Goal: Task Accomplishment & Management: Use online tool/utility

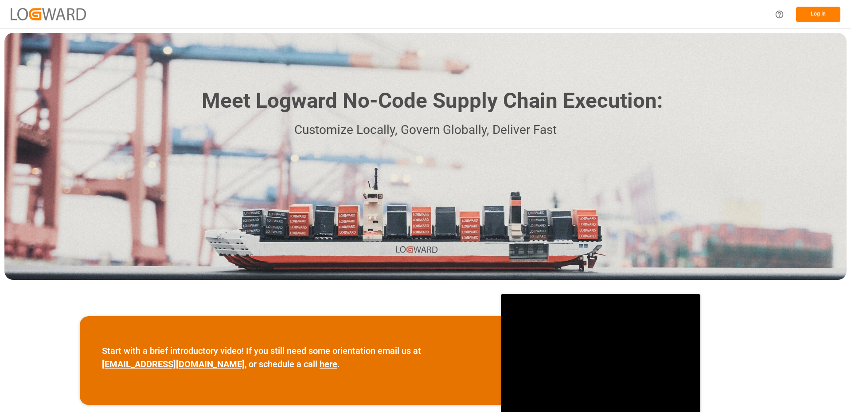
click at [832, 16] on button "Log In" at bounding box center [818, 15] width 44 height 16
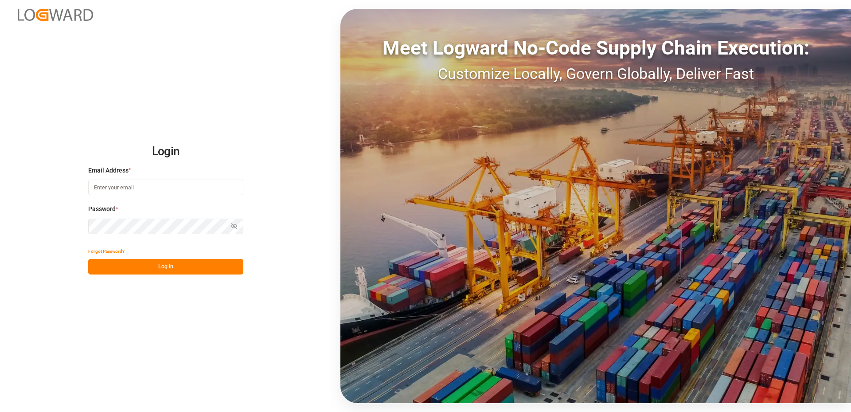
type input "Vertrieb-CFK@k-plus-s.com"
click at [160, 266] on button "Log In" at bounding box center [165, 267] width 155 height 16
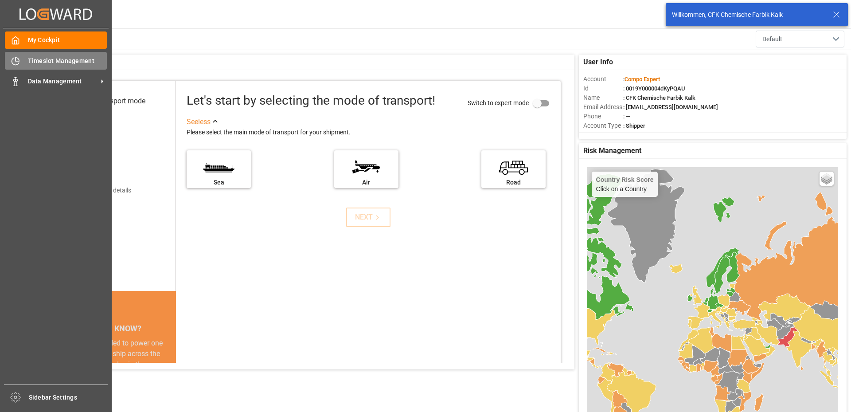
click at [15, 62] on icon at bounding box center [15, 61] width 9 height 9
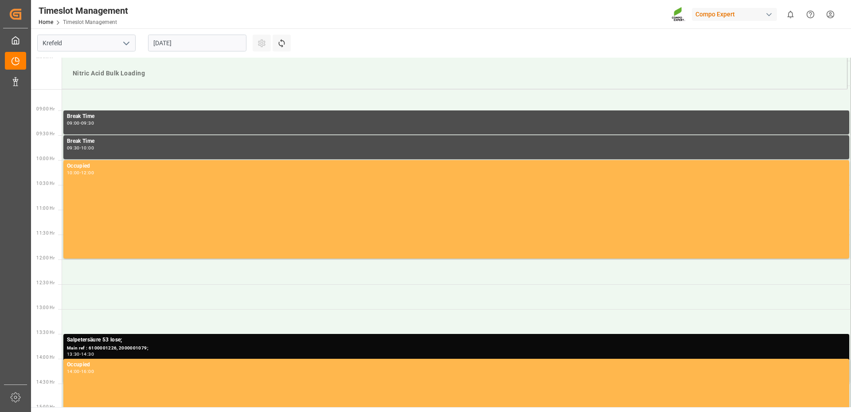
scroll to position [441, 0]
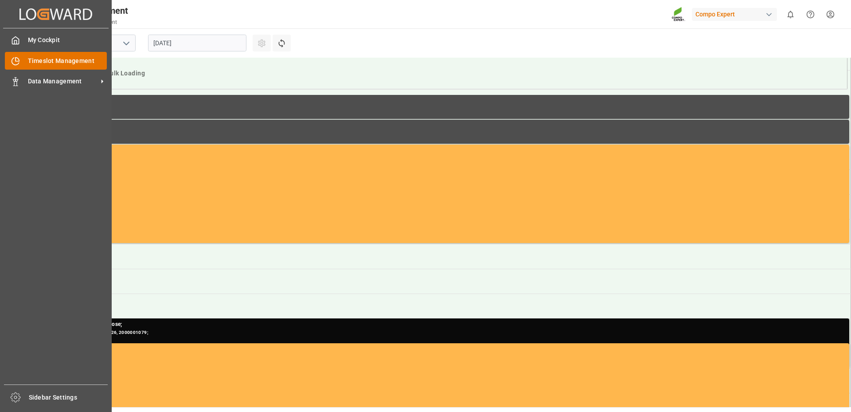
click at [61, 59] on span "Timeslot Management" at bounding box center [67, 60] width 79 height 9
click at [64, 78] on span "Data Management" at bounding box center [63, 81] width 70 height 9
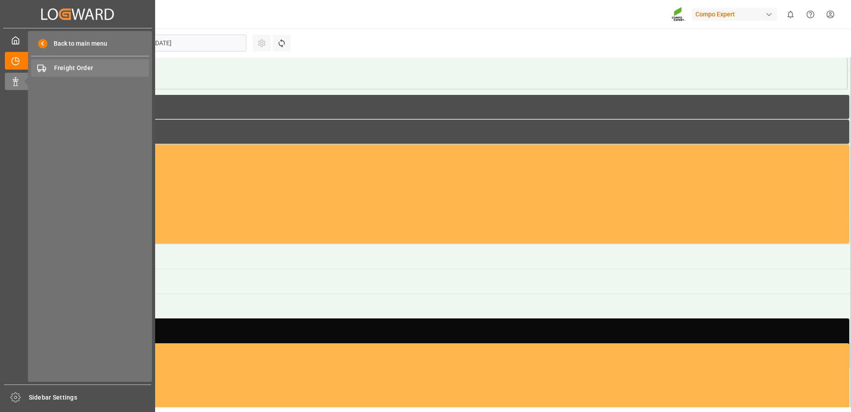
click at [82, 65] on span "Freight Order" at bounding box center [101, 67] width 95 height 9
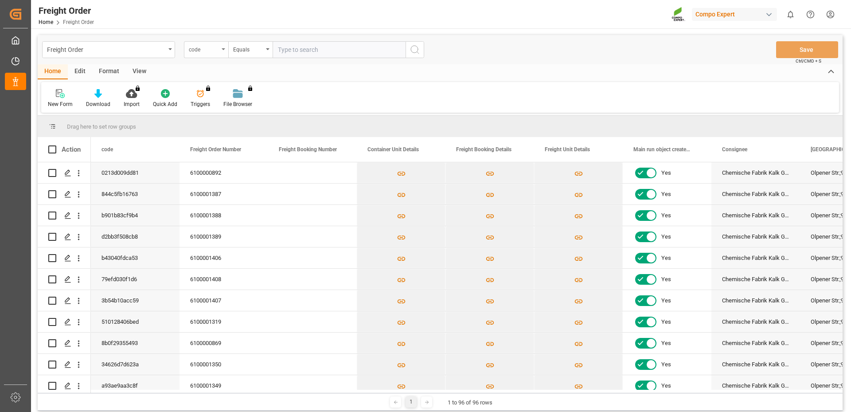
click at [211, 51] on div "code" at bounding box center [204, 48] width 30 height 10
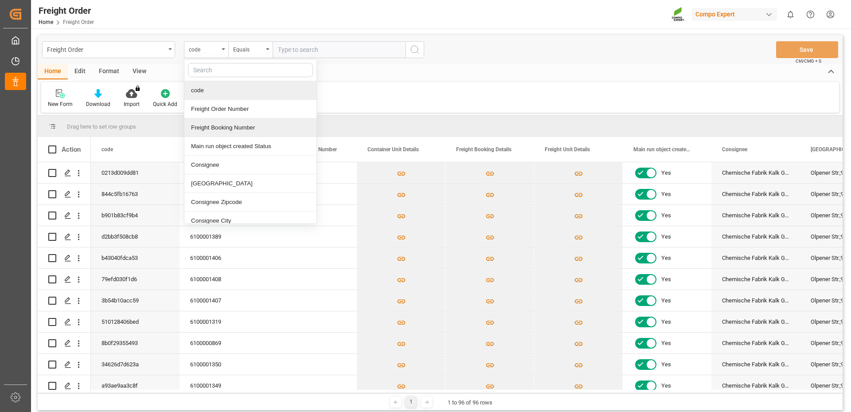
click at [214, 123] on div "Freight Booking Number" at bounding box center [250, 127] width 132 height 19
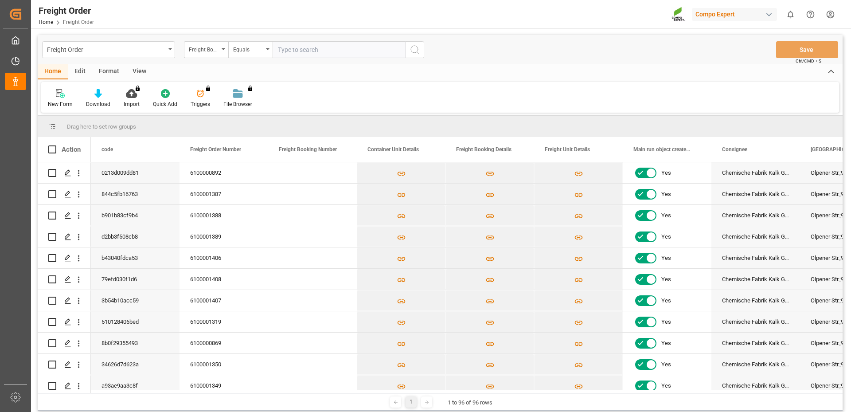
click at [287, 49] on input "text" at bounding box center [339, 49] width 133 height 17
paste input "6100001407"
type input "6100001407"
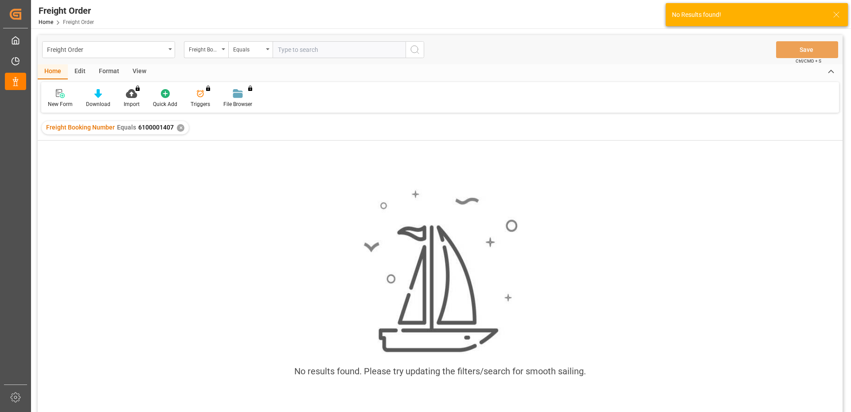
click at [321, 52] on input "text" at bounding box center [339, 49] width 133 height 17
type input "6100001407"
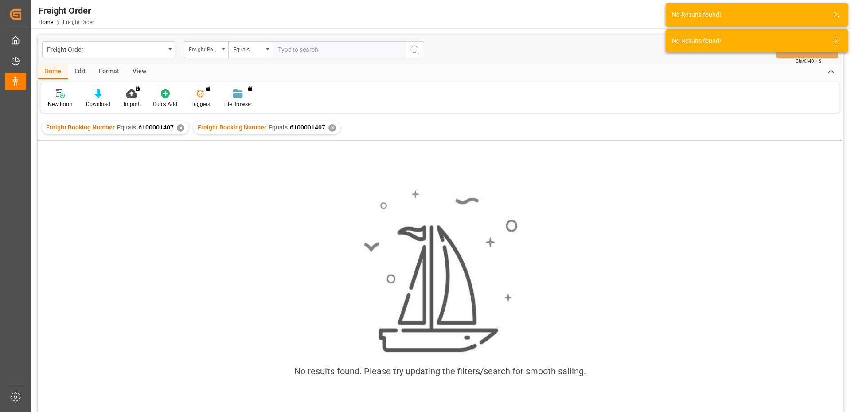
click at [216, 52] on div "Freight Booking Number" at bounding box center [204, 48] width 30 height 10
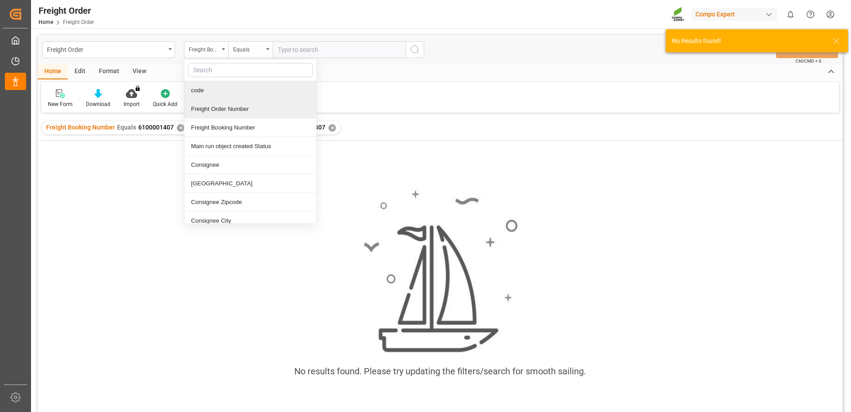
click at [213, 106] on div "Freight Order Number" at bounding box center [250, 109] width 132 height 19
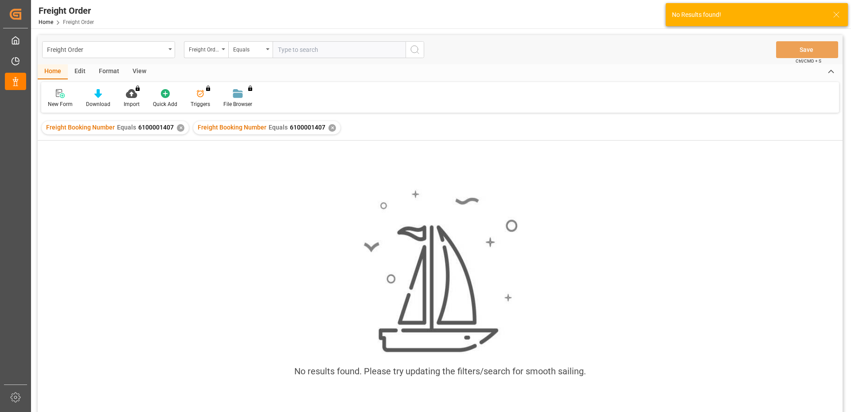
click at [180, 128] on div "✕" at bounding box center [181, 128] width 8 height 8
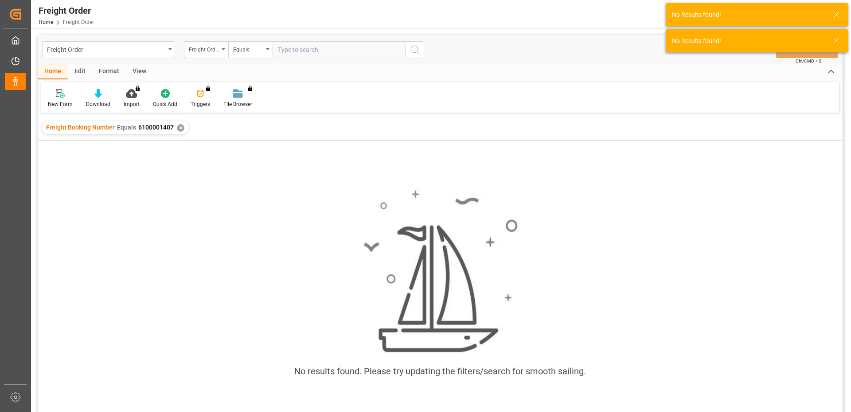
click at [181, 129] on div "✕" at bounding box center [181, 128] width 8 height 8
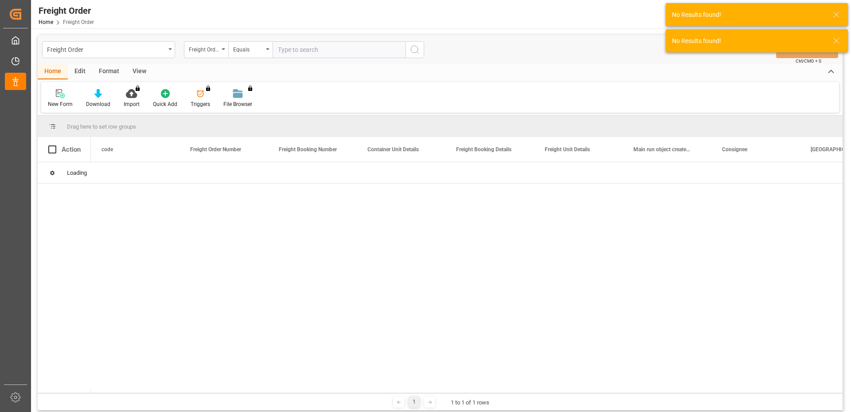
click at [308, 54] on input "text" at bounding box center [339, 49] width 133 height 17
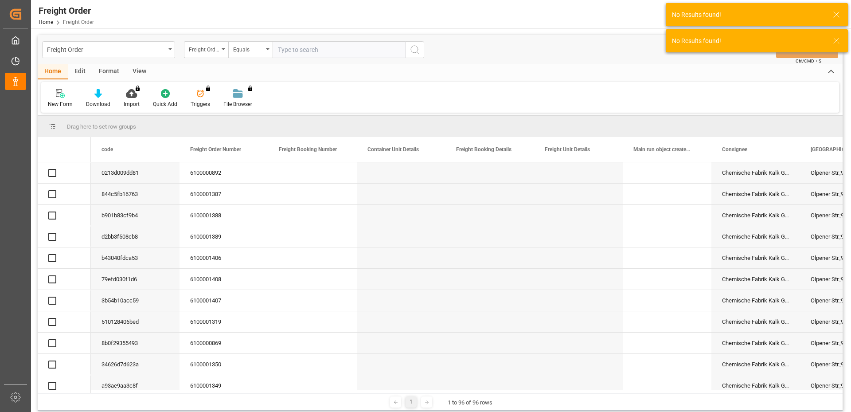
paste input "6100001407"
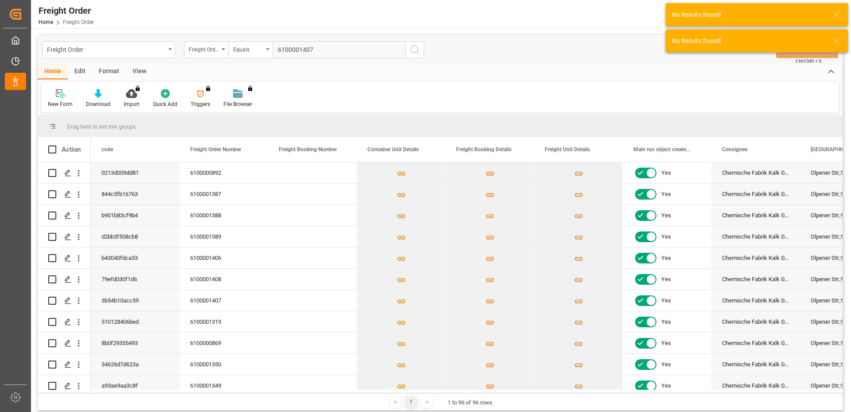
type input "6100001407"
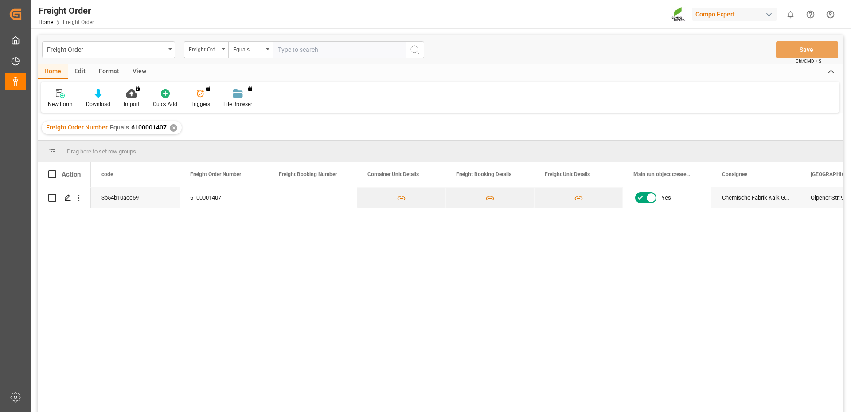
click at [289, 231] on div "3b54b10acc59 6100001407 Yes Chemische Fabrik Kalk GmbH, (CFK) Olpener Str.;9-13…" at bounding box center [467, 302] width 752 height 231
click at [69, 199] on icon "Press SPACE to select this row." at bounding box center [67, 197] width 7 height 7
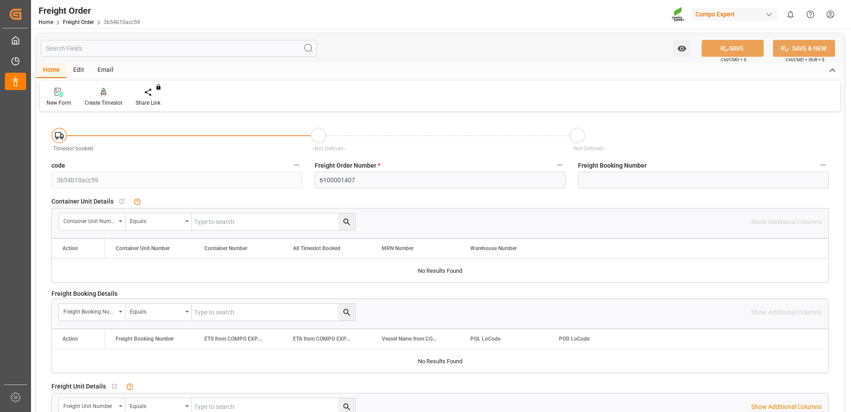
click at [106, 99] on div "Create Timeslot" at bounding box center [104, 103] width 38 height 8
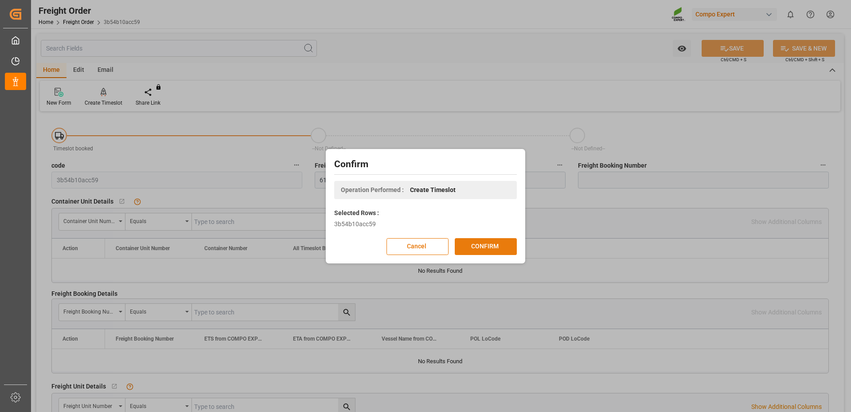
click at [508, 248] on button "CONFIRM" at bounding box center [486, 246] width 62 height 17
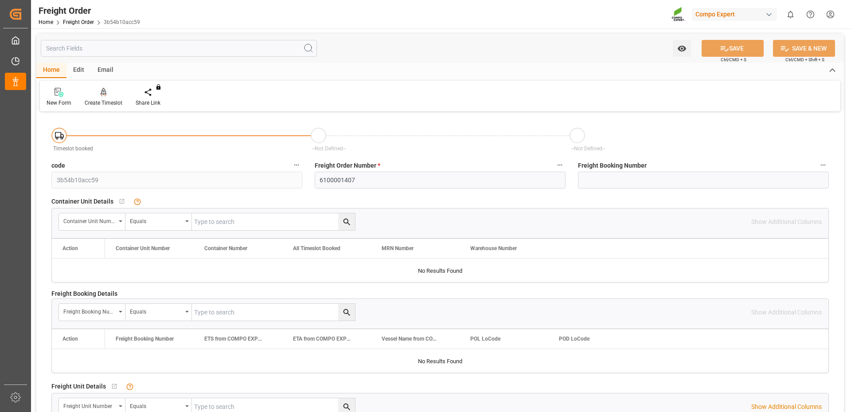
click at [103, 94] on icon at bounding box center [104, 92] width 6 height 8
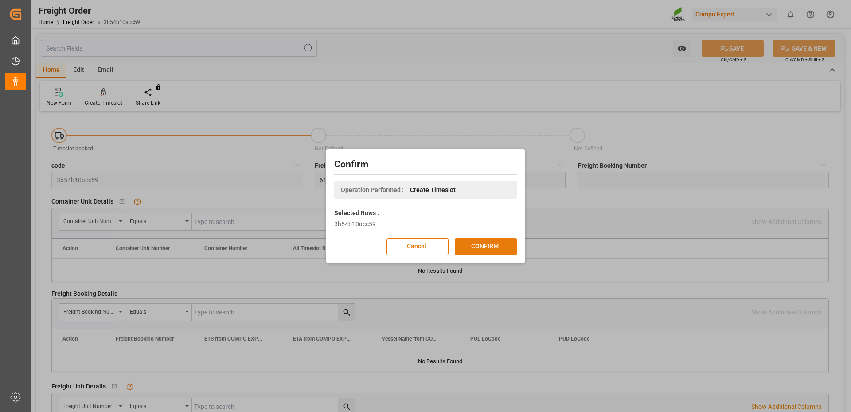
click at [499, 247] on button "CONFIRM" at bounding box center [486, 246] width 62 height 17
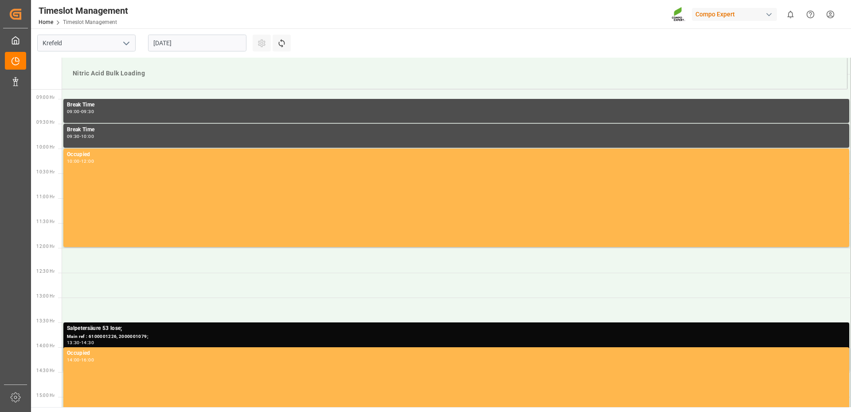
scroll to position [441, 0]
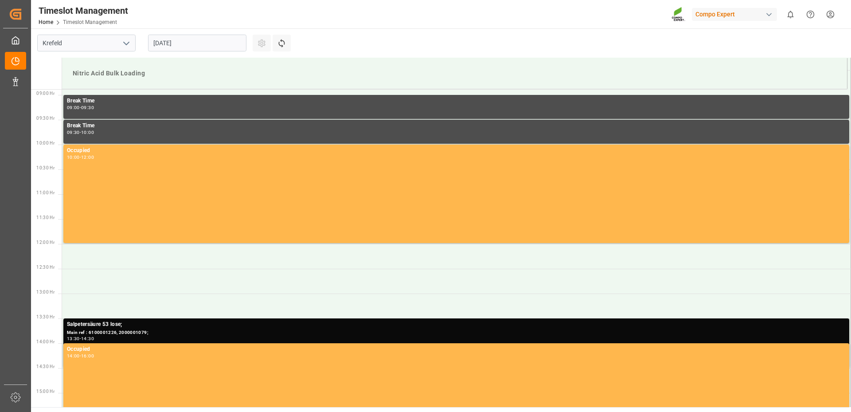
click at [229, 43] on input "[DATE]" at bounding box center [197, 43] width 98 height 17
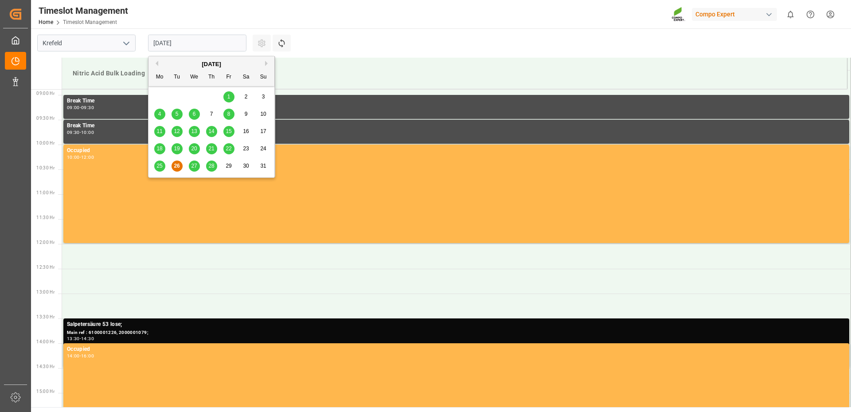
click at [266, 63] on button "Next Month" at bounding box center [267, 63] width 5 height 5
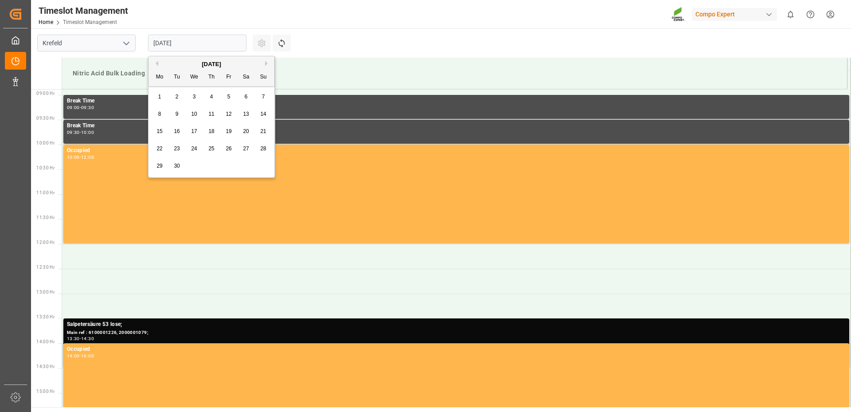
click at [159, 100] on span "1" at bounding box center [159, 97] width 3 height 6
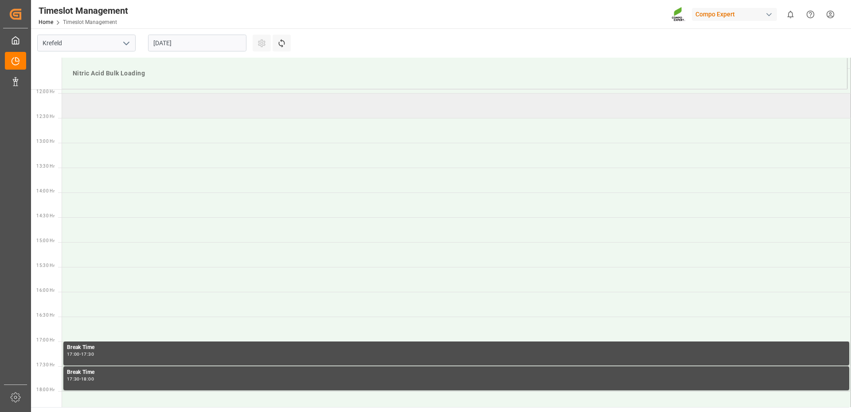
scroll to position [598, 0]
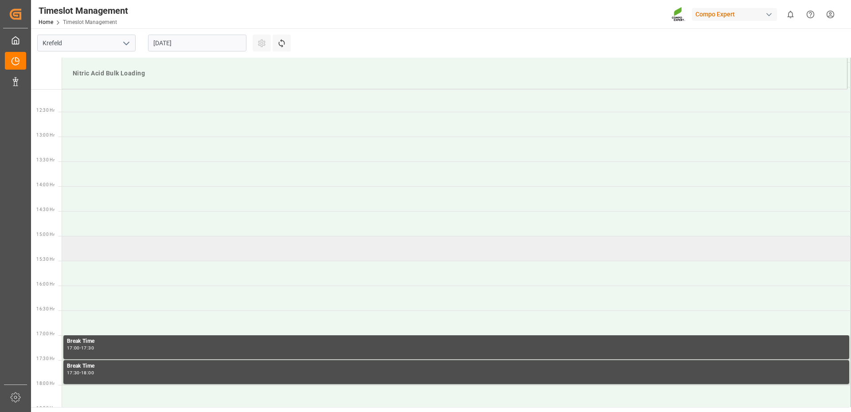
click at [114, 254] on td at bounding box center [456, 248] width 789 height 25
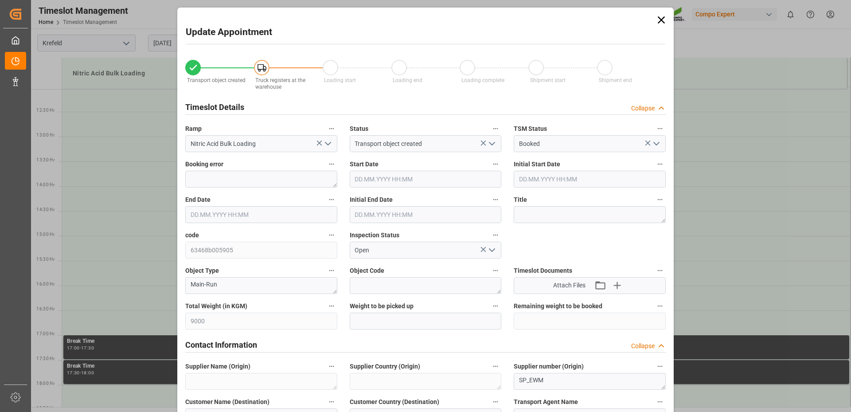
type input "[DATE] 15:00"
type input "[DATE] 15:30"
type input "[DATE] 15:17"
type input "[DATE] 07:44"
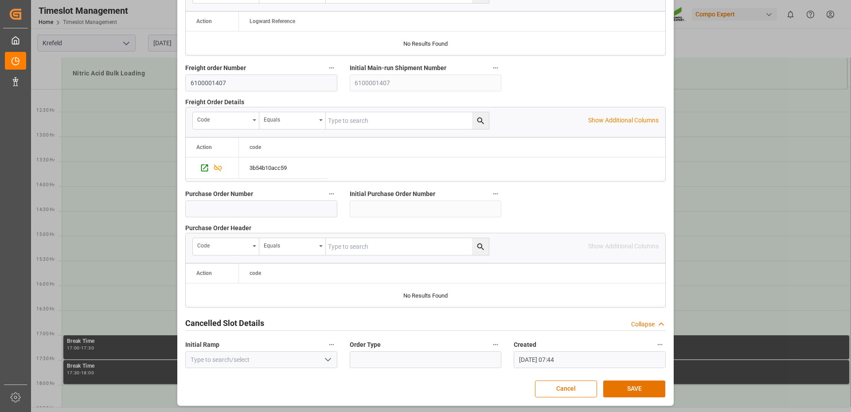
scroll to position [818, 0]
click at [622, 388] on button "SAVE" at bounding box center [634, 388] width 62 height 17
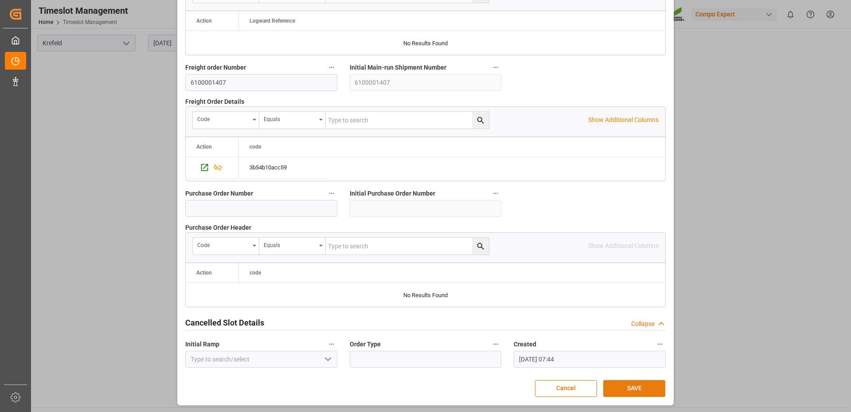
click at [613, 384] on button "SAVE" at bounding box center [634, 388] width 62 height 17
click at [634, 388] on button "SAVE" at bounding box center [634, 388] width 62 height 17
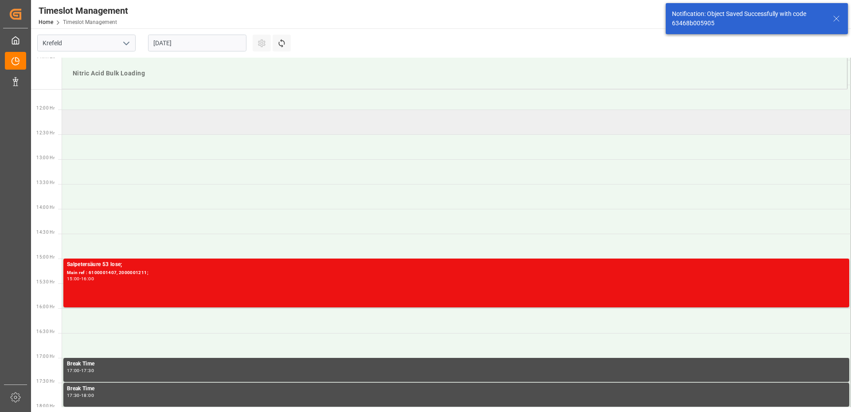
scroll to position [576, 0]
